Goal: Information Seeking & Learning: Learn about a topic

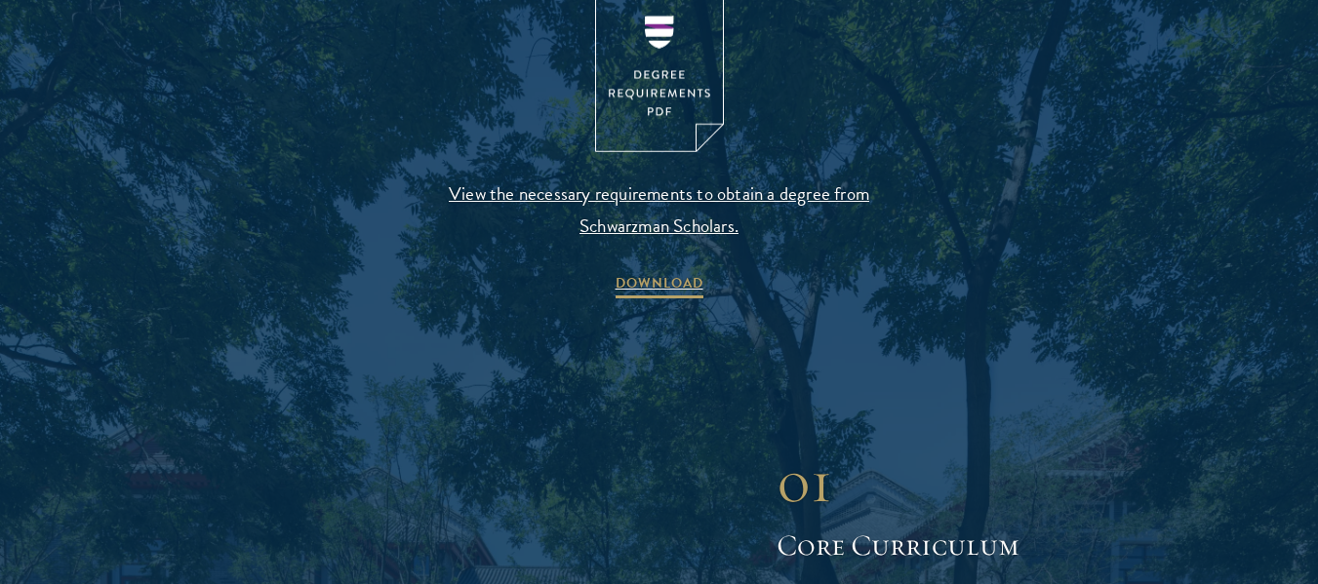
scroll to position [2197, 0]
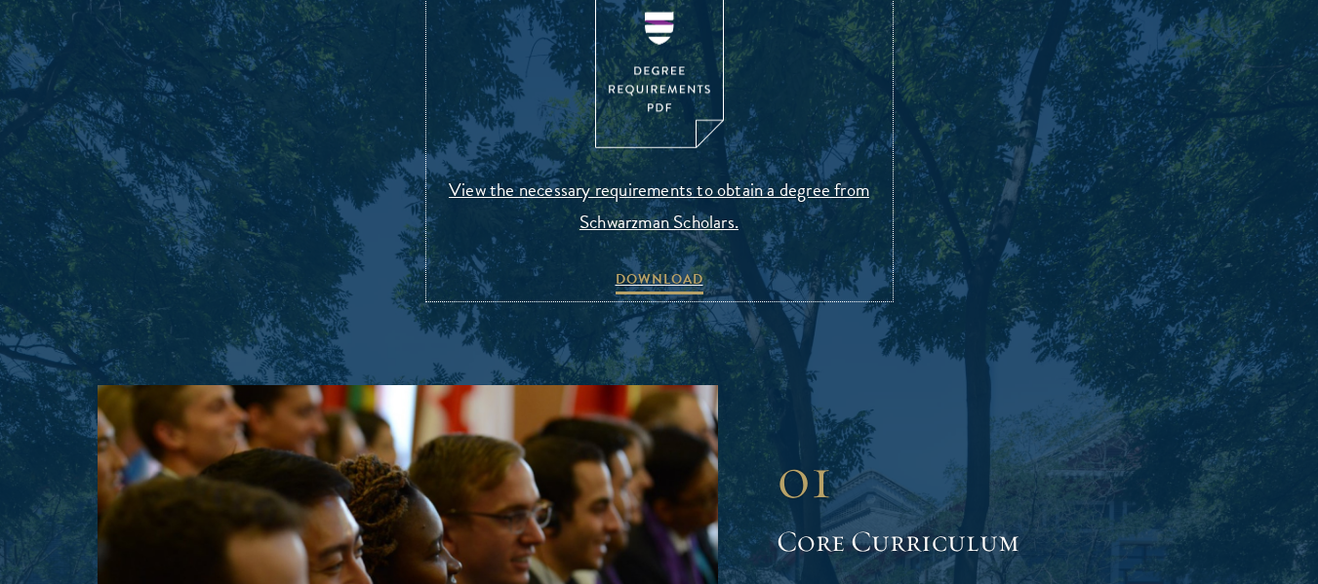
click at [675, 219] on span "View the necessary requirements to obtain a degree from Schwarzman Scholars." at bounding box center [659, 206] width 458 height 64
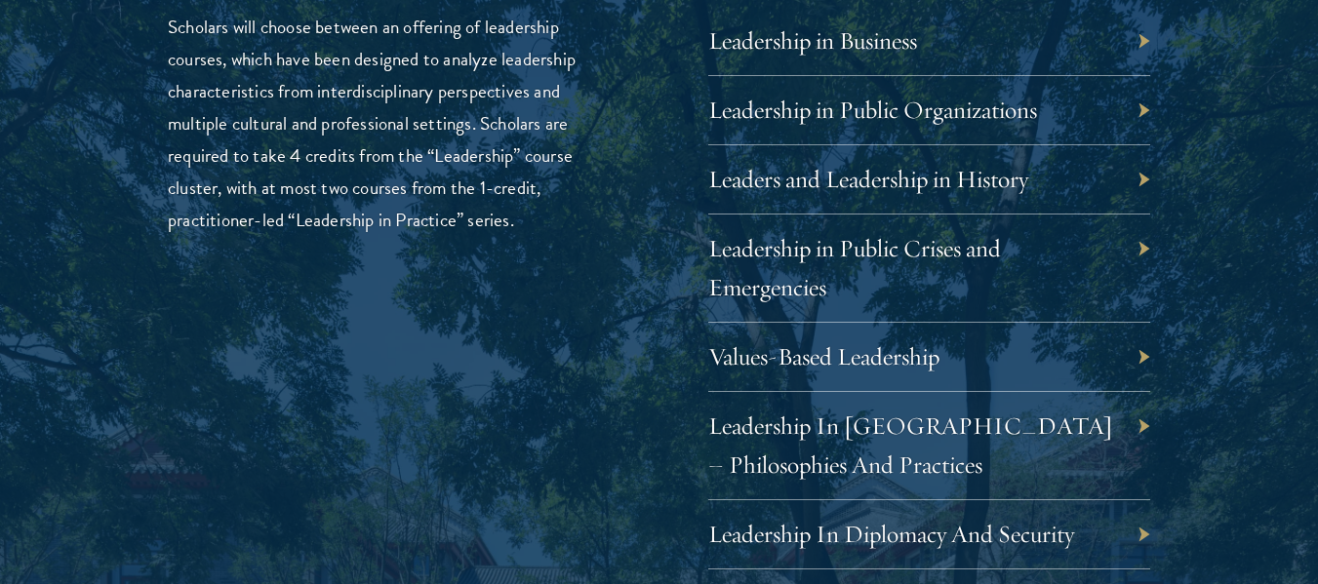
scroll to position [3328, 0]
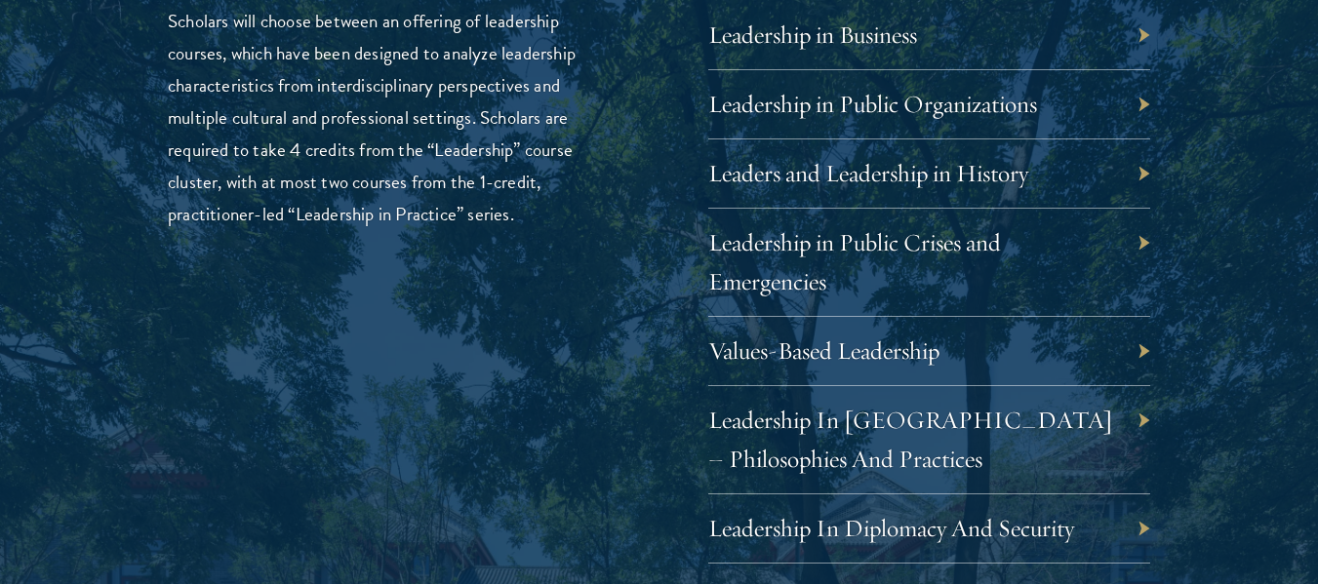
click at [1136, 360] on div "Values-Based Leadership" at bounding box center [929, 351] width 443 height 69
click at [1137, 356] on div "Values-Based Leadership" at bounding box center [929, 351] width 443 height 69
click at [1090, 360] on div "Values-Based Leadership" at bounding box center [929, 351] width 443 height 69
click at [872, 339] on link "Values-Based Leadership" at bounding box center [838, 351] width 231 height 30
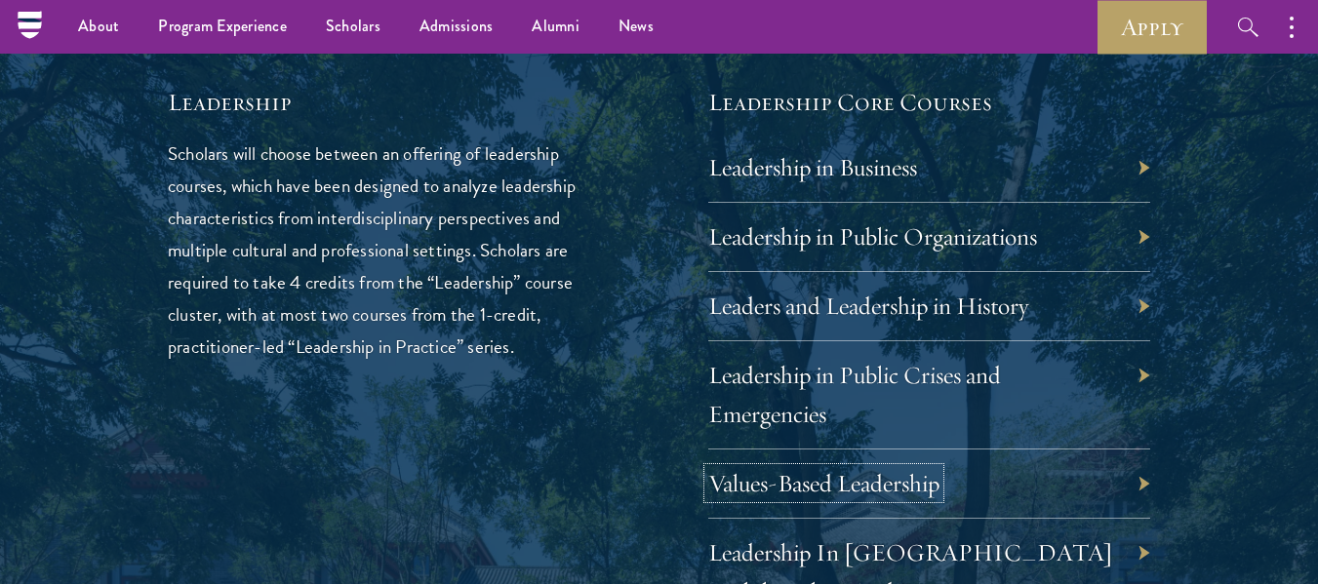
scroll to position [3152, 0]
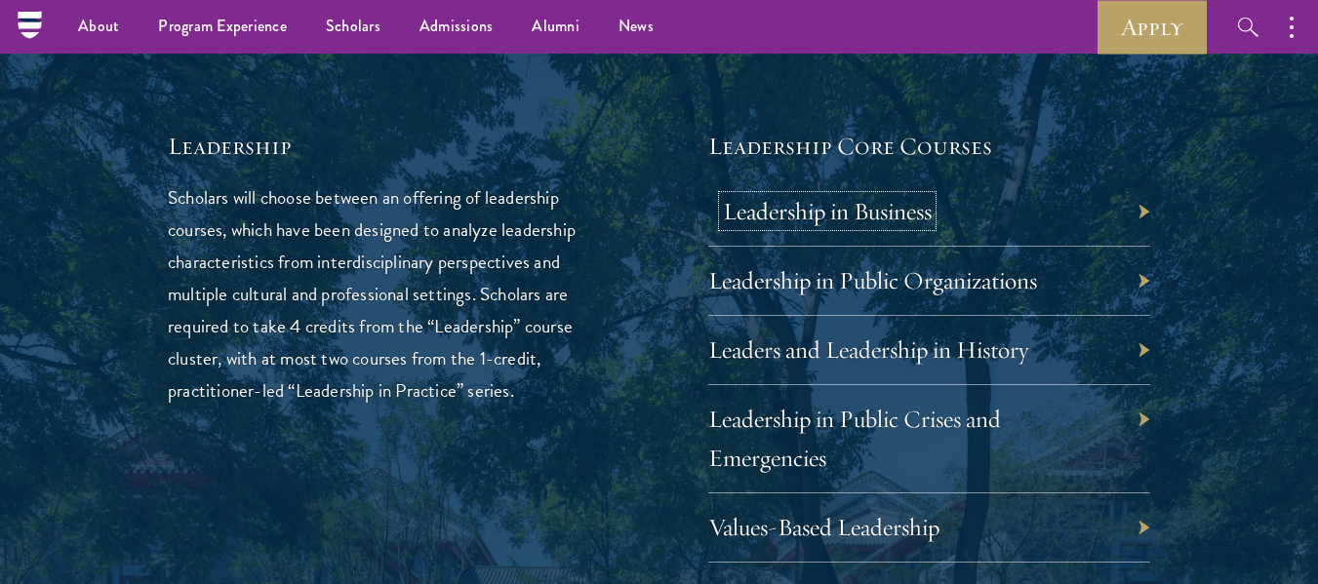
click at [833, 198] on link "Leadership in Business" at bounding box center [827, 211] width 209 height 30
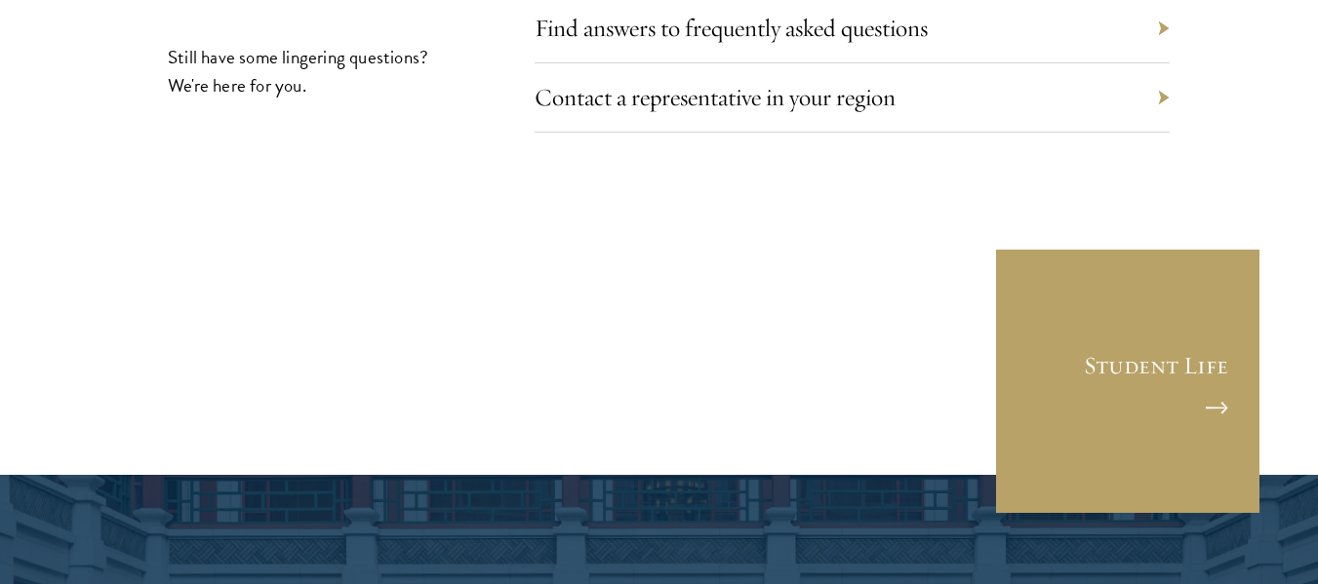
scroll to position [11492, 0]
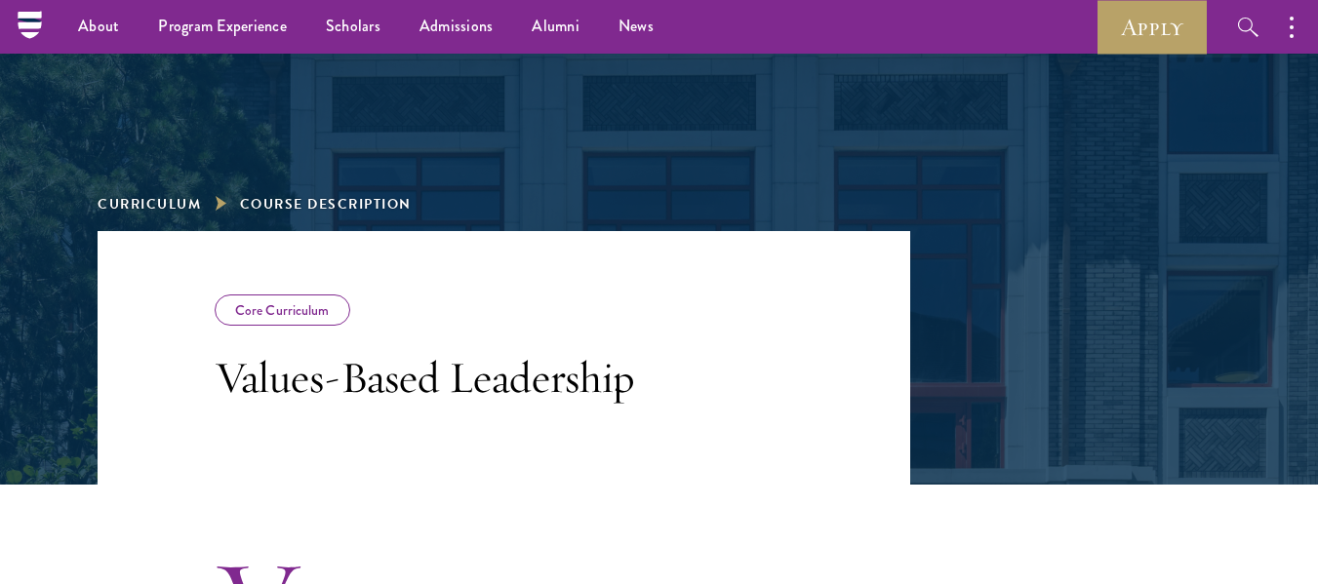
scroll to position [57, 0]
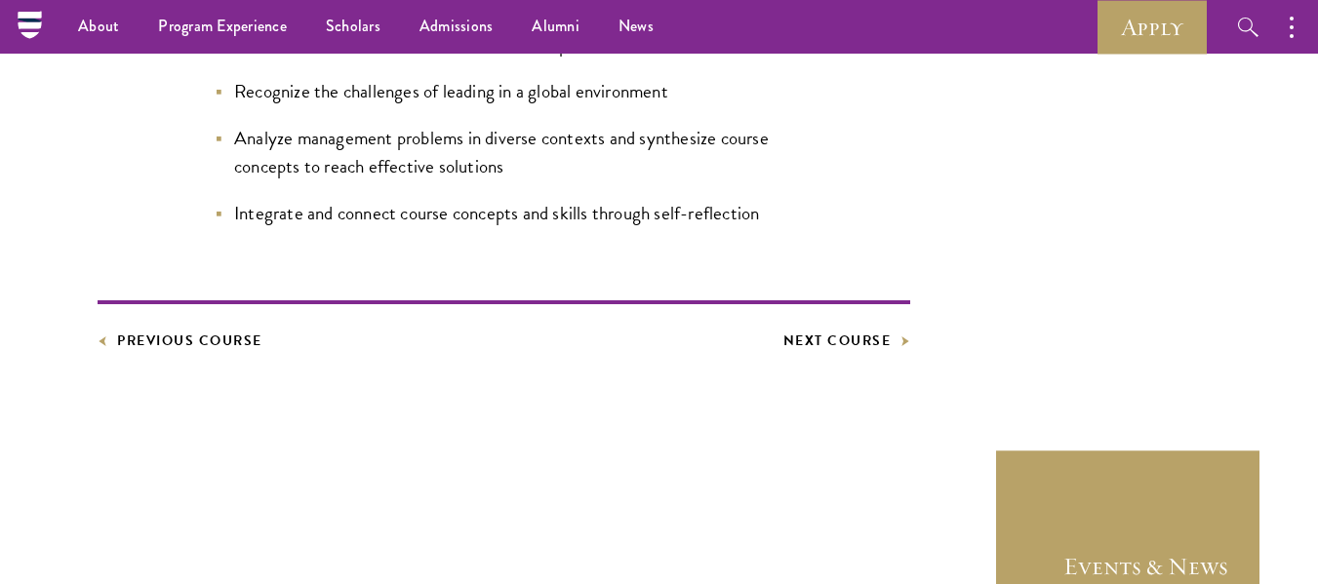
scroll to position [1171, 0]
